Goal: Information Seeking & Learning: Learn about a topic

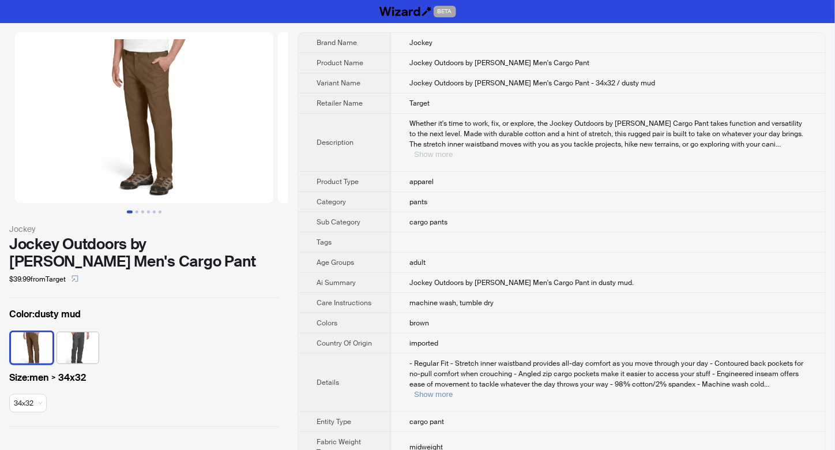
click at [453, 150] on button "Show more" at bounding box center [433, 154] width 39 height 9
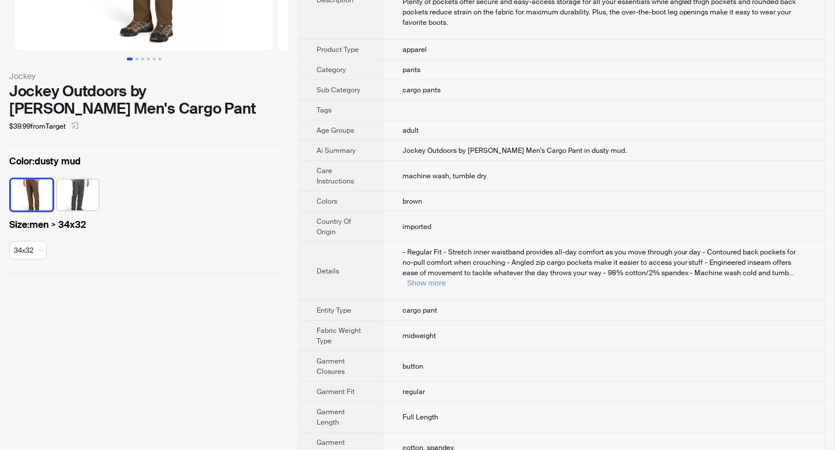
scroll to position [153, 0]
click at [446, 278] on button "Show more" at bounding box center [426, 282] width 39 height 9
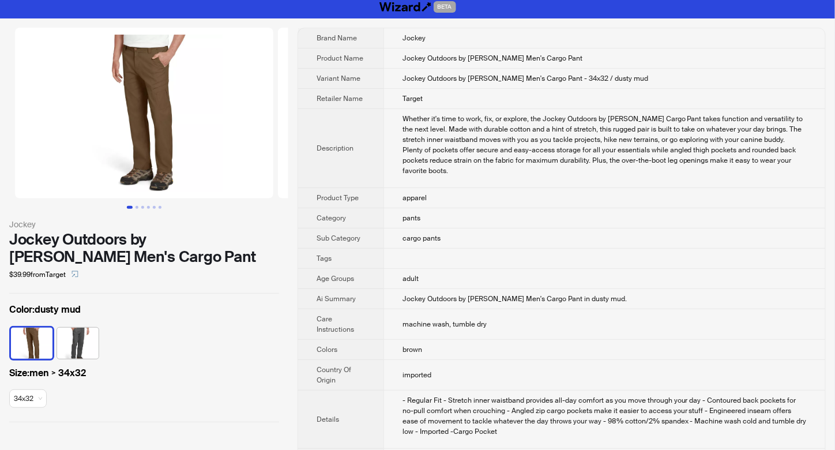
scroll to position [0, 0]
